Goal: Find specific page/section: Find specific page/section

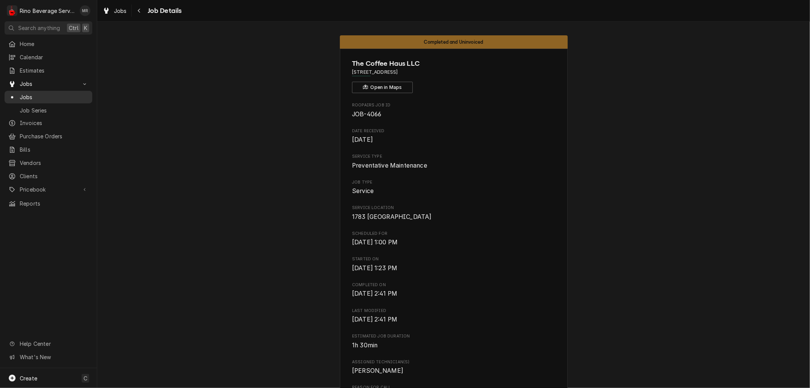
click at [71, 95] on span "Jobs" at bounding box center [54, 97] width 69 height 8
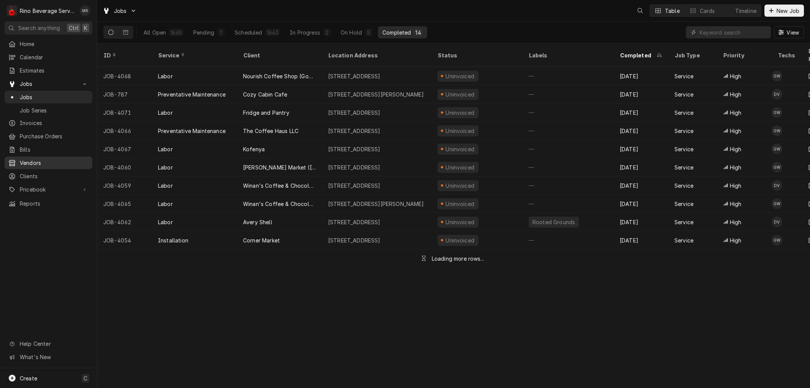
click at [46, 159] on span "Vendors" at bounding box center [54, 163] width 69 height 8
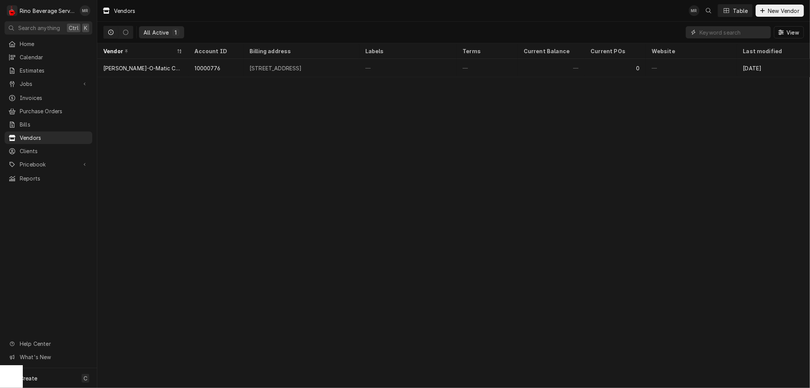
click at [731, 32] on input "Dynamic Content Wrapper" at bounding box center [733, 32] width 68 height 12
type input "m"
click at [37, 160] on span "Pricebook" at bounding box center [48, 164] width 57 height 8
click at [41, 187] on span "Parts & Materials" at bounding box center [54, 191] width 69 height 8
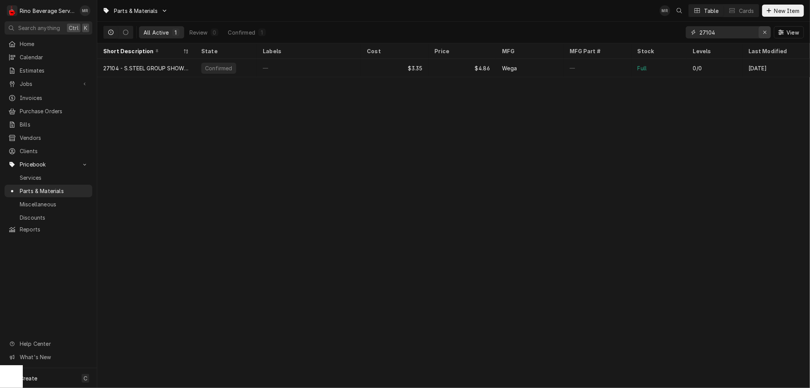
click at [763, 32] on icon "Erase input" at bounding box center [765, 32] width 4 height 5
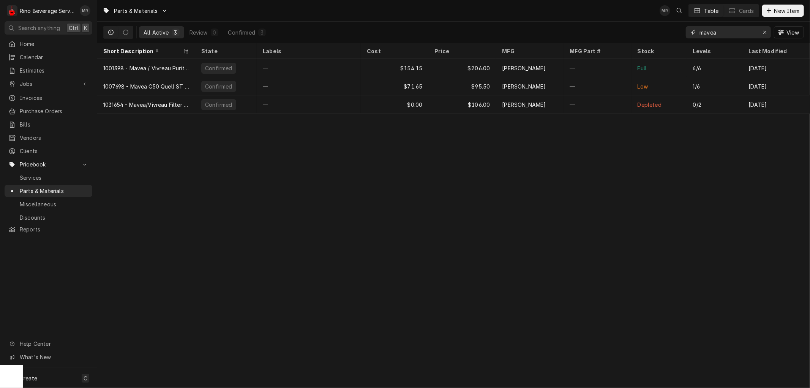
type input "mavea"
